Goal: Obtain resource: Download file/media

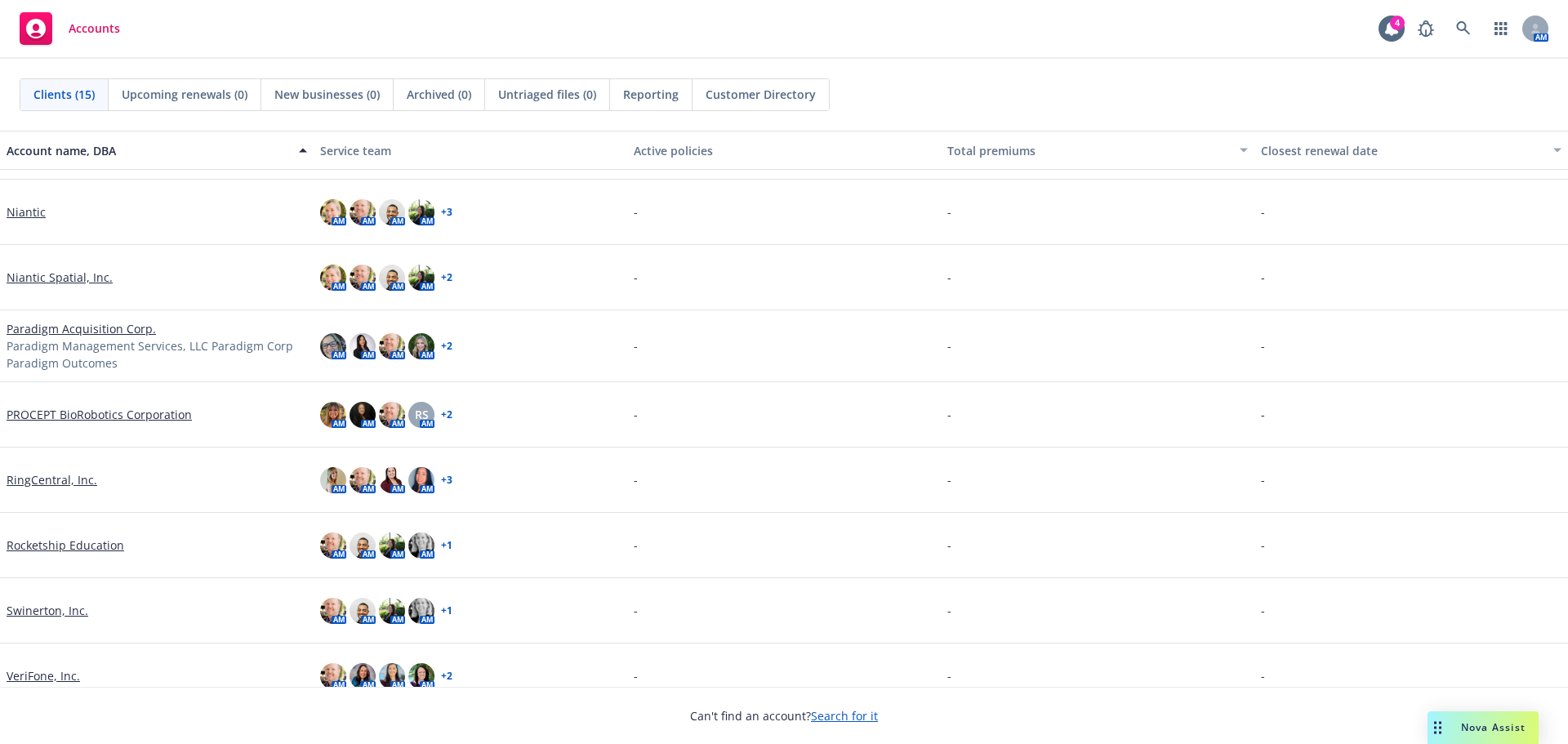
scroll to position [470, 0]
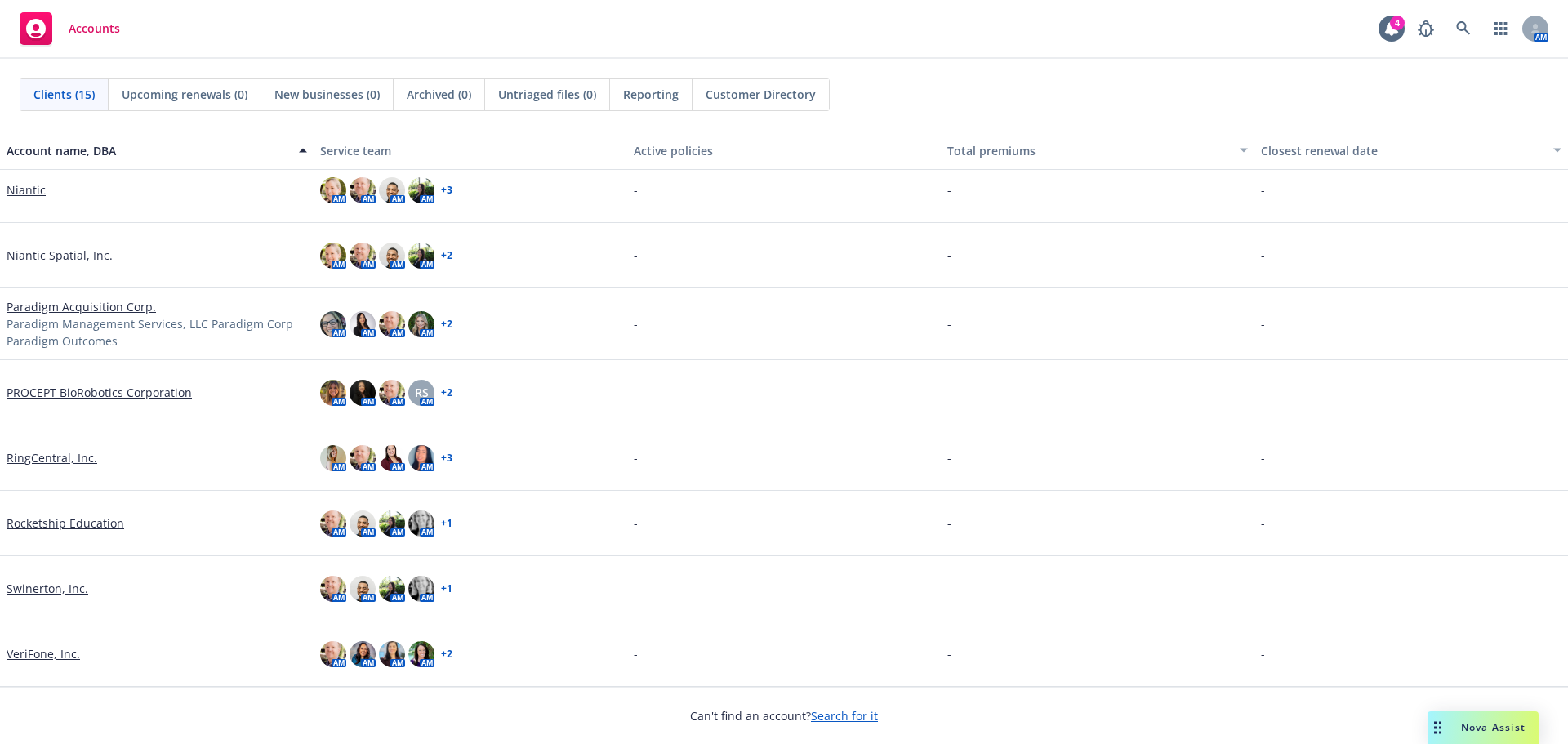
click at [46, 458] on link "RingCentral, Inc." at bounding box center [51, 458] width 91 height 17
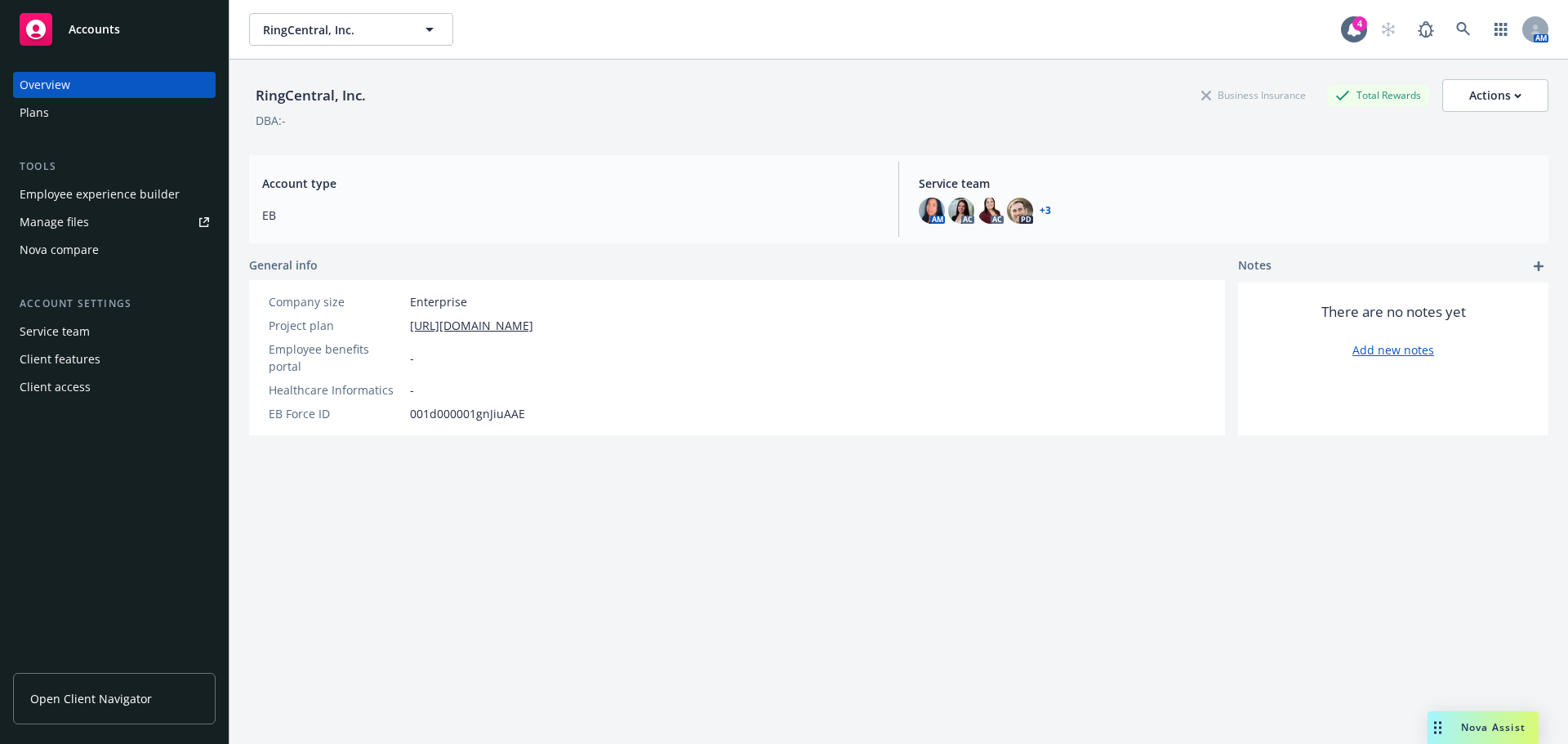
click at [33, 112] on div "Plans" at bounding box center [34, 112] width 29 height 26
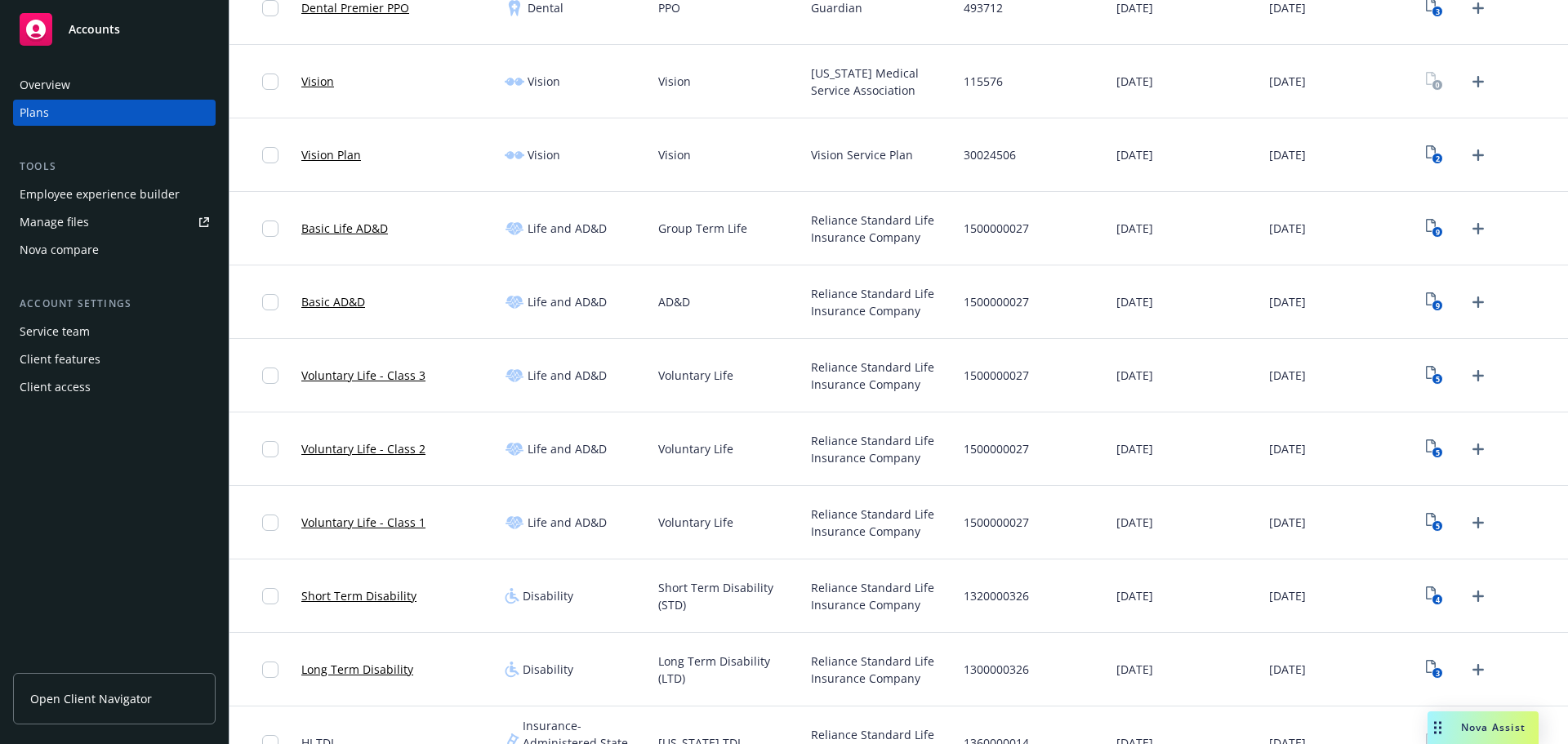
scroll to position [1225, 0]
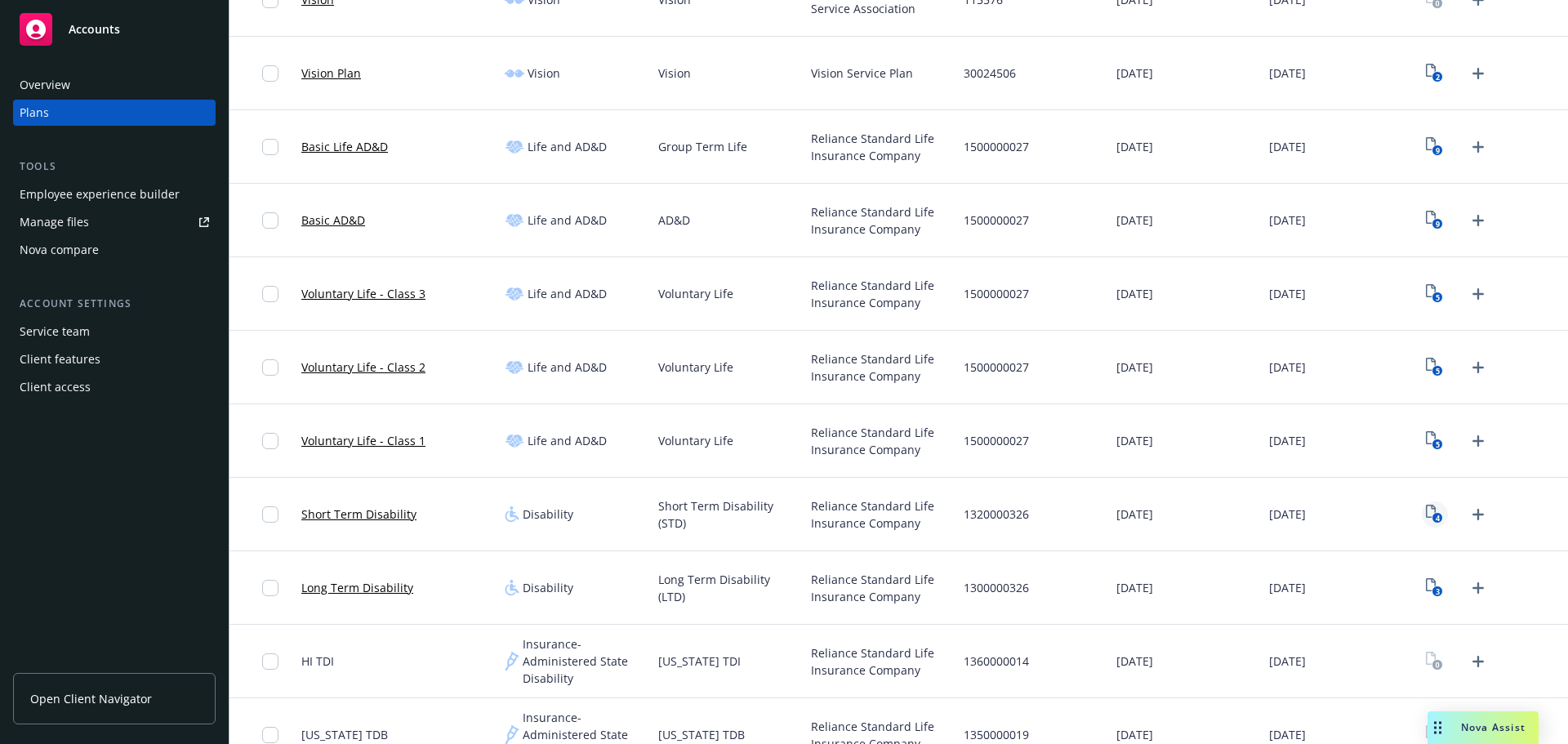
click at [1436, 515] on text "4" at bounding box center [1438, 518] width 4 height 10
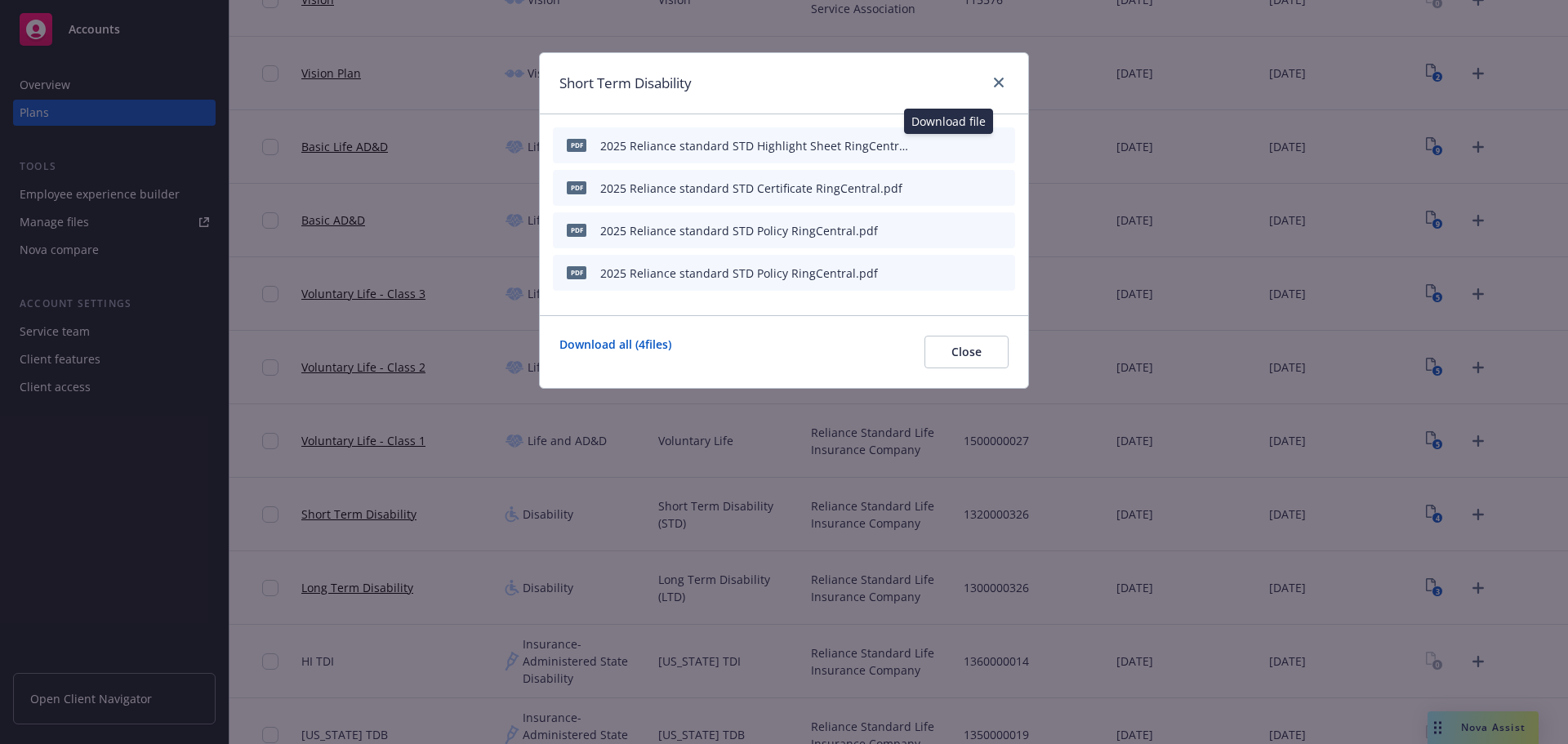
click at [948, 148] on icon "download file" at bounding box center [947, 145] width 13 height 13
click at [949, 188] on icon "download file" at bounding box center [946, 185] width 10 height 9
click at [948, 234] on icon "download file" at bounding box center [947, 229] width 13 height 13
click at [947, 274] on icon "download file" at bounding box center [947, 272] width 13 height 13
click at [955, 357] on span "Close" at bounding box center [966, 351] width 30 height 16
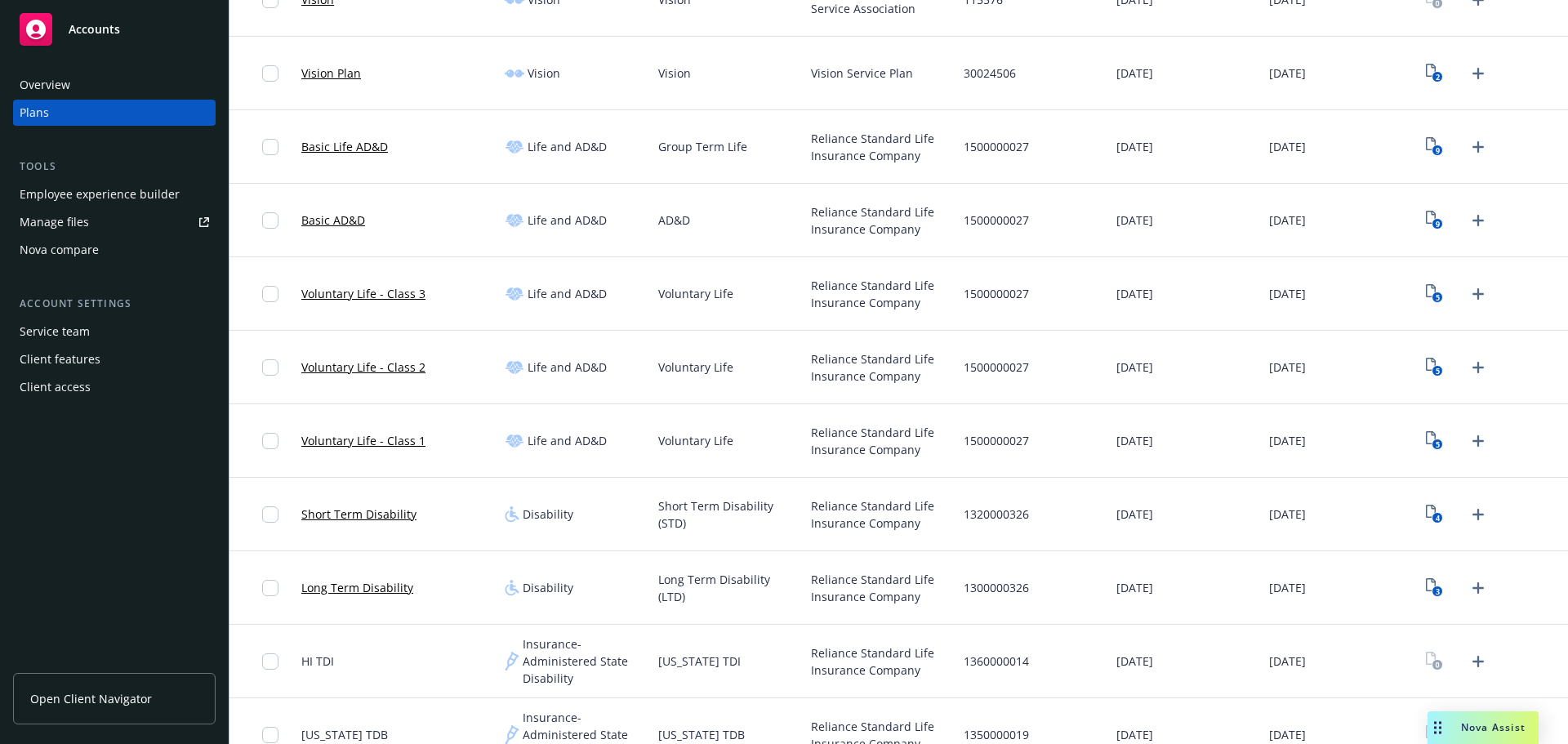
click at [352, 517] on link "Short Term Disability" at bounding box center [358, 514] width 115 height 17
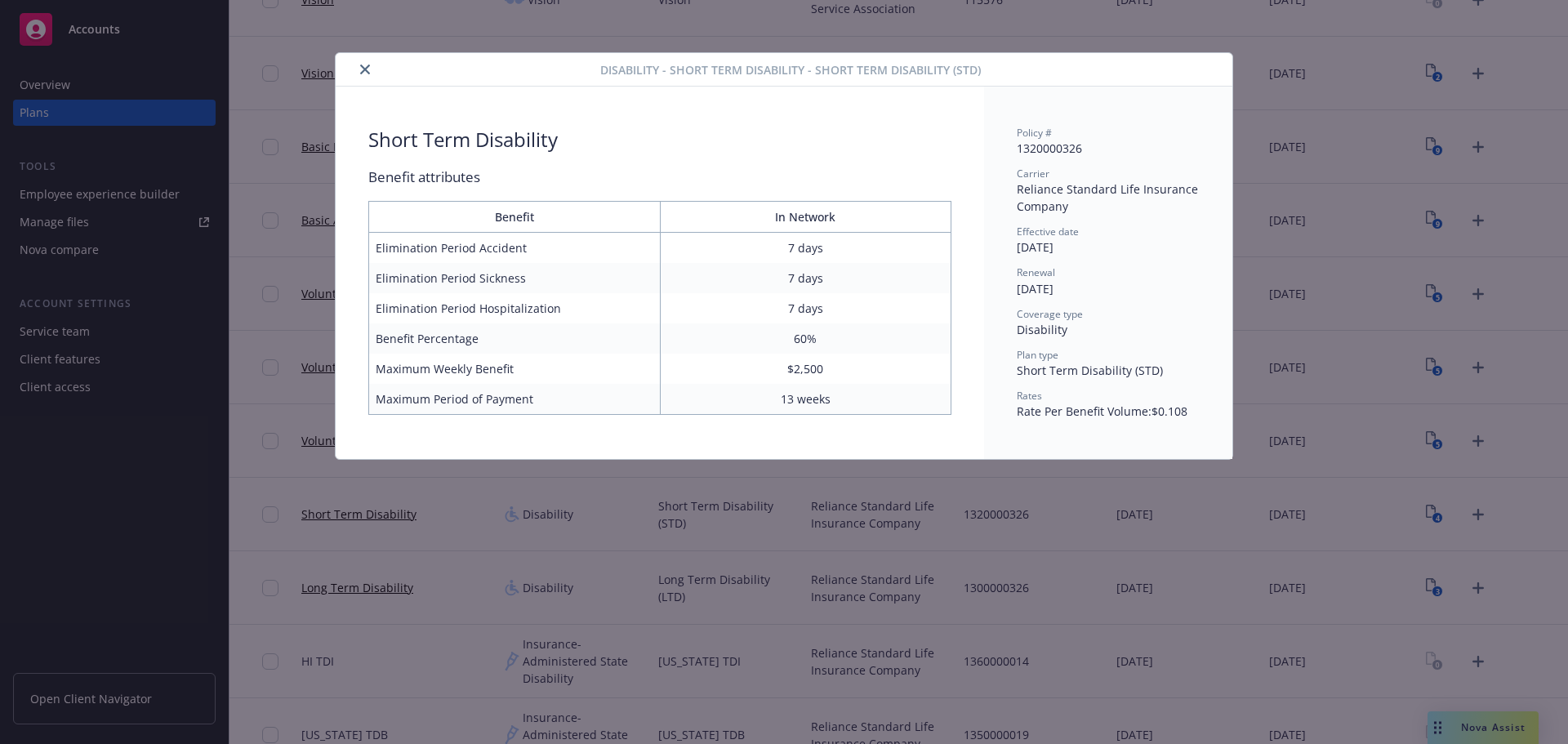
scroll to position [1225, 0]
click at [365, 64] on button "close" at bounding box center [365, 69] width 20 height 20
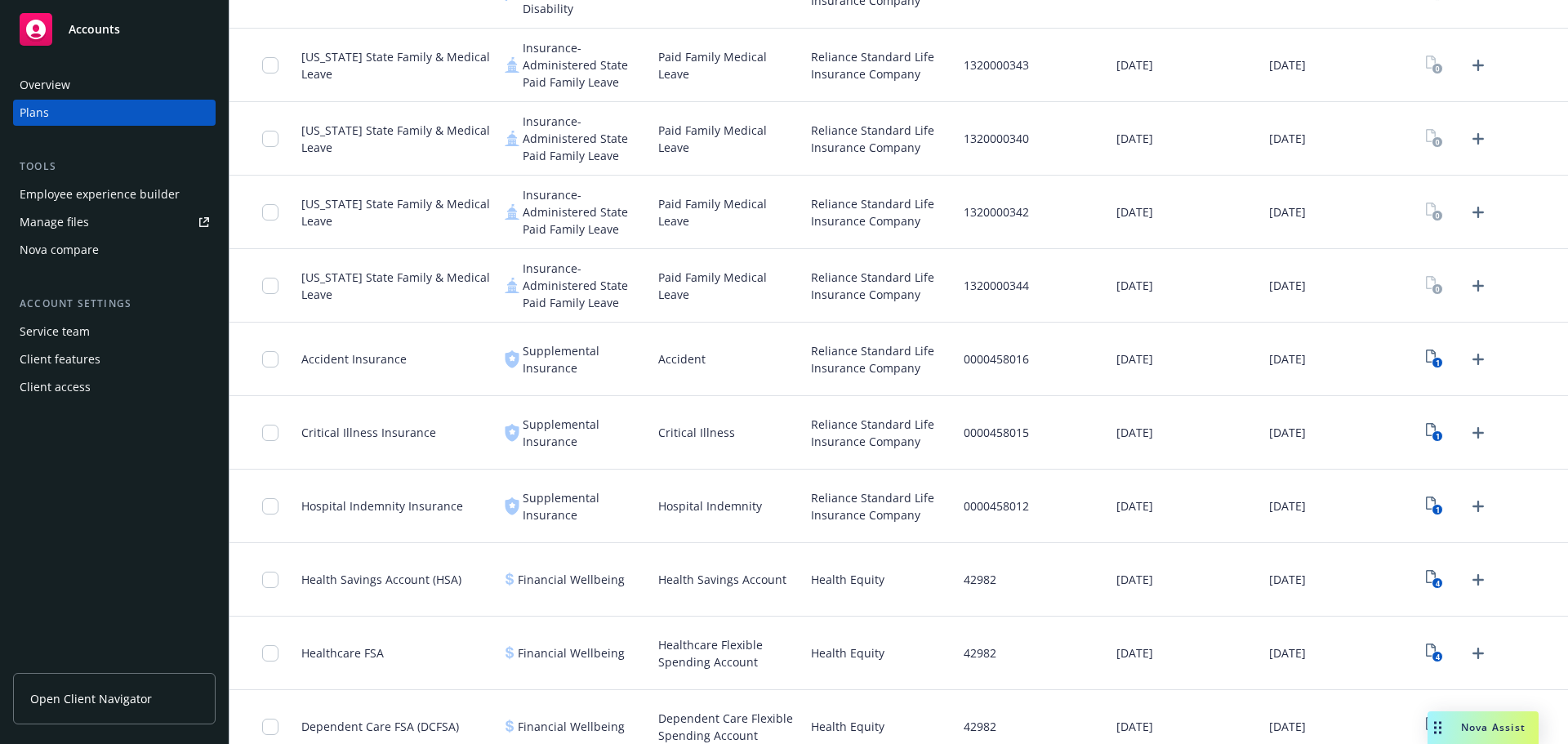
scroll to position [1694, 0]
